Goal: Information Seeking & Learning: Learn about a topic

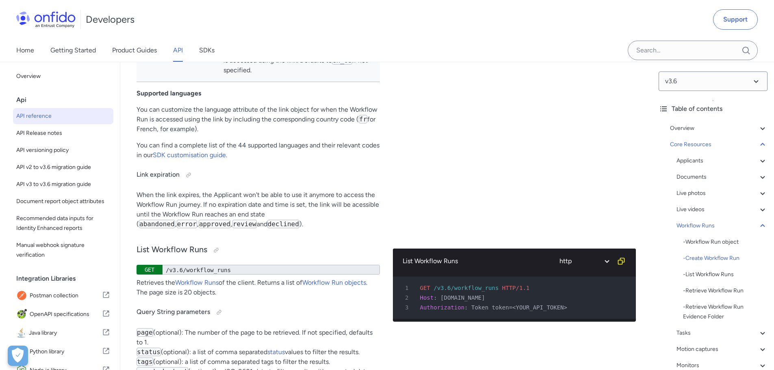
scroll to position [19848, 0]
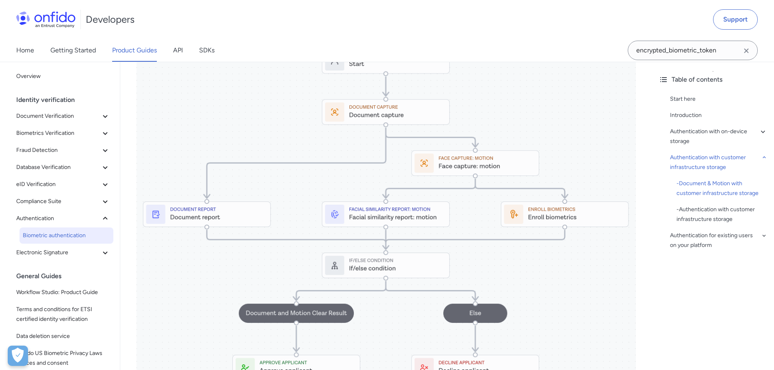
scroll to position [1927, 0]
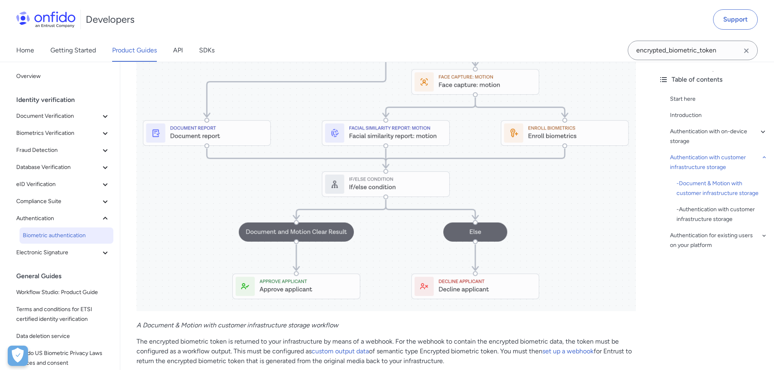
click at [187, 128] on img at bounding box center [387, 133] width 500 height 356
click at [185, 134] on img at bounding box center [387, 133] width 500 height 356
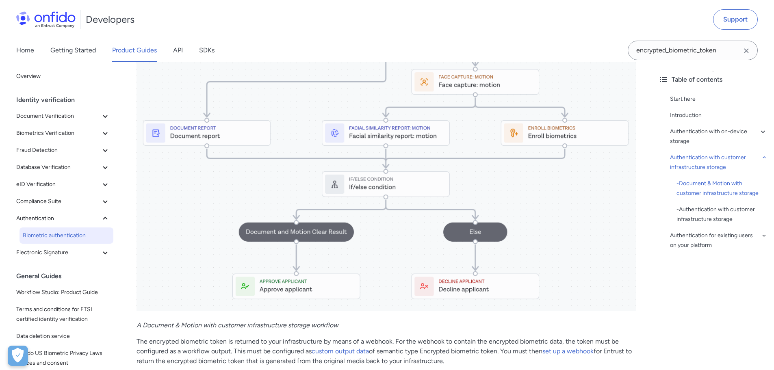
click at [185, 134] on img at bounding box center [387, 133] width 500 height 356
click at [189, 130] on img at bounding box center [387, 133] width 500 height 356
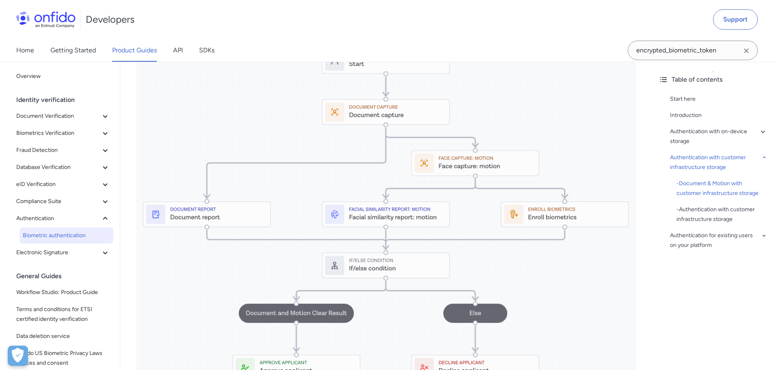
click at [171, 207] on img at bounding box center [387, 215] width 500 height 356
click at [748, 52] on icon "Clear search field button" at bounding box center [746, 50] width 4 height 4
